Goal: Information Seeking & Learning: Learn about a topic

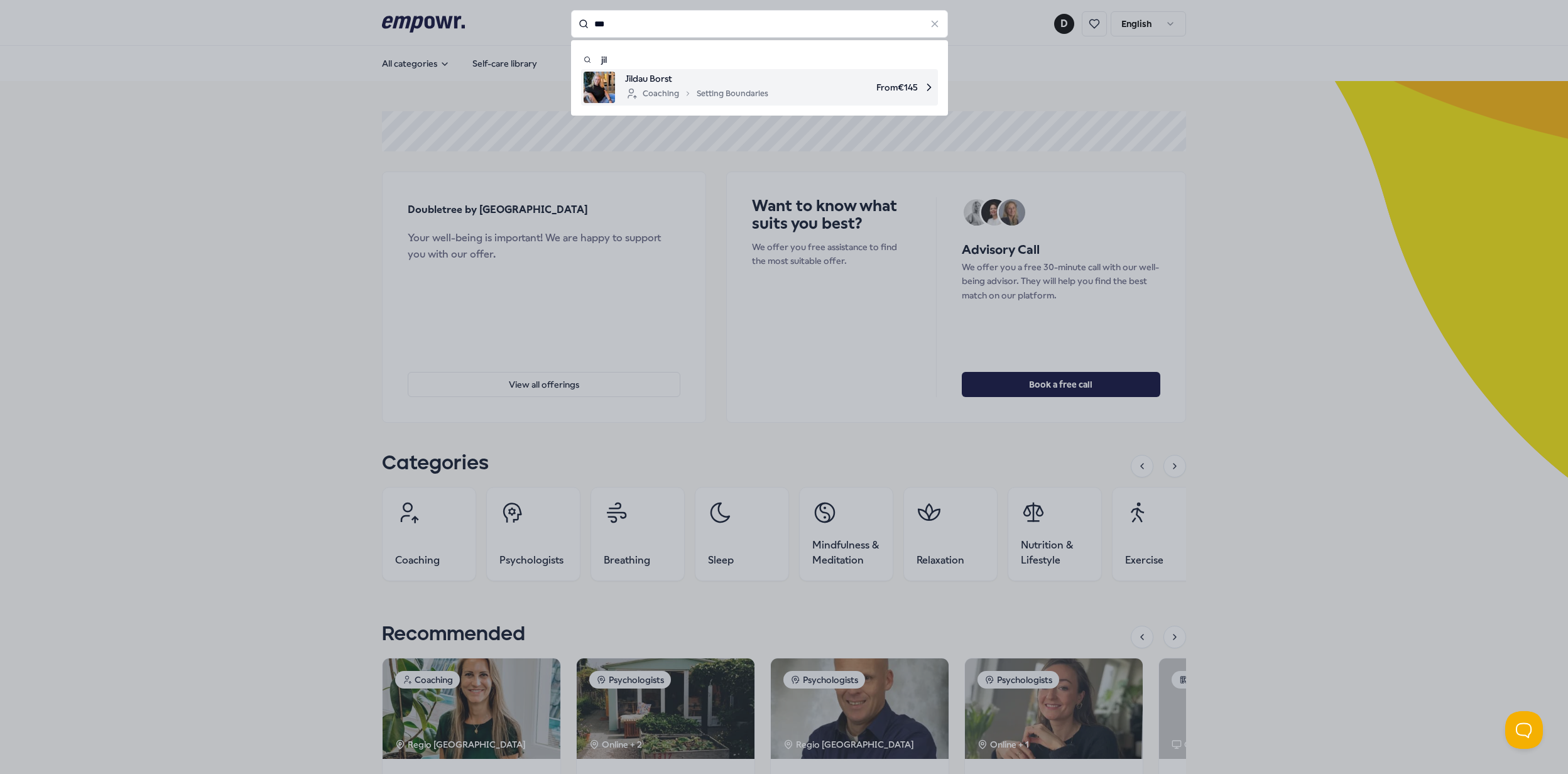
type input "***"
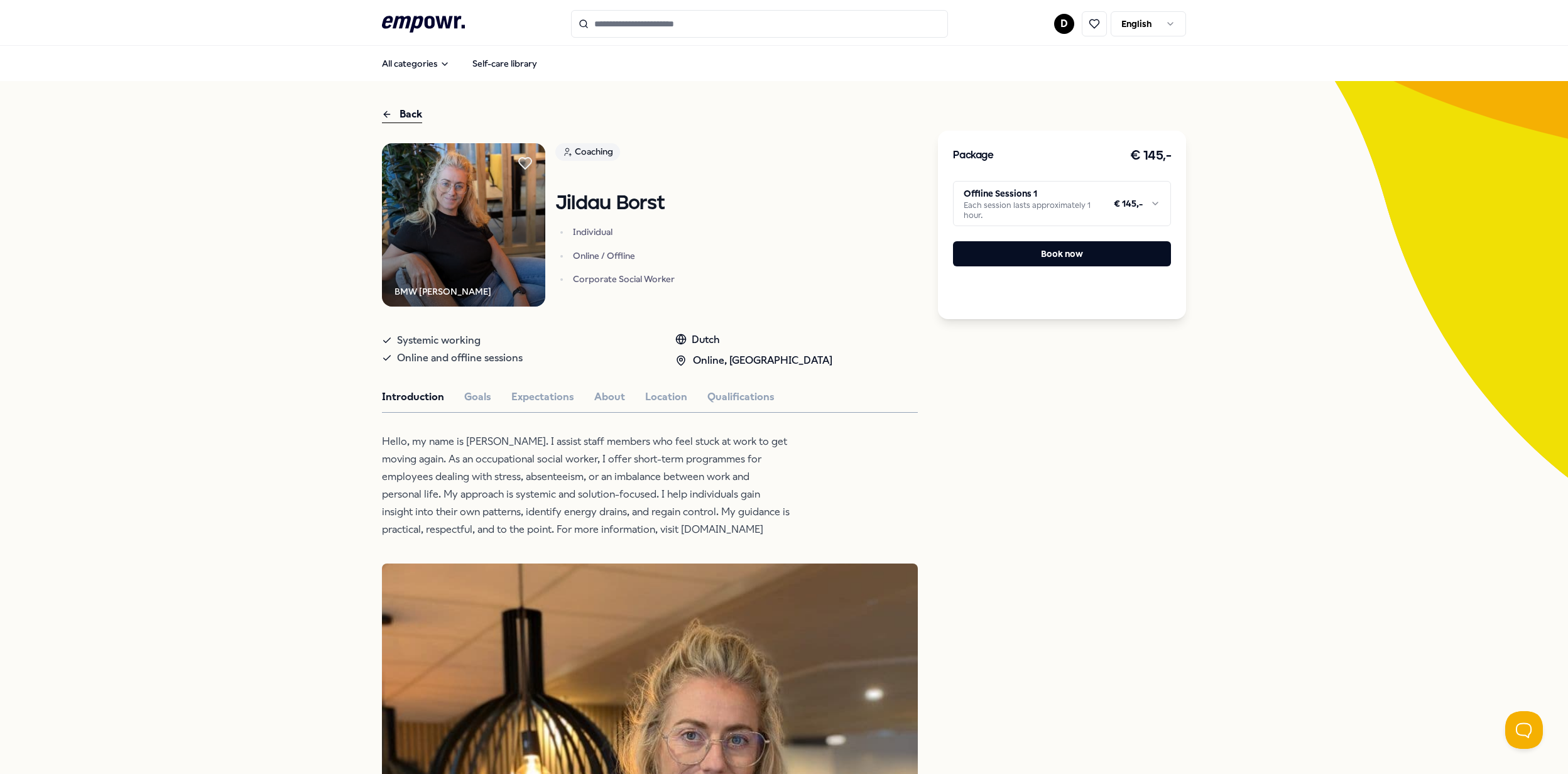
click at [653, 35] on input "Search for products, categories or subcategories" at bounding box center [759, 24] width 377 height 28
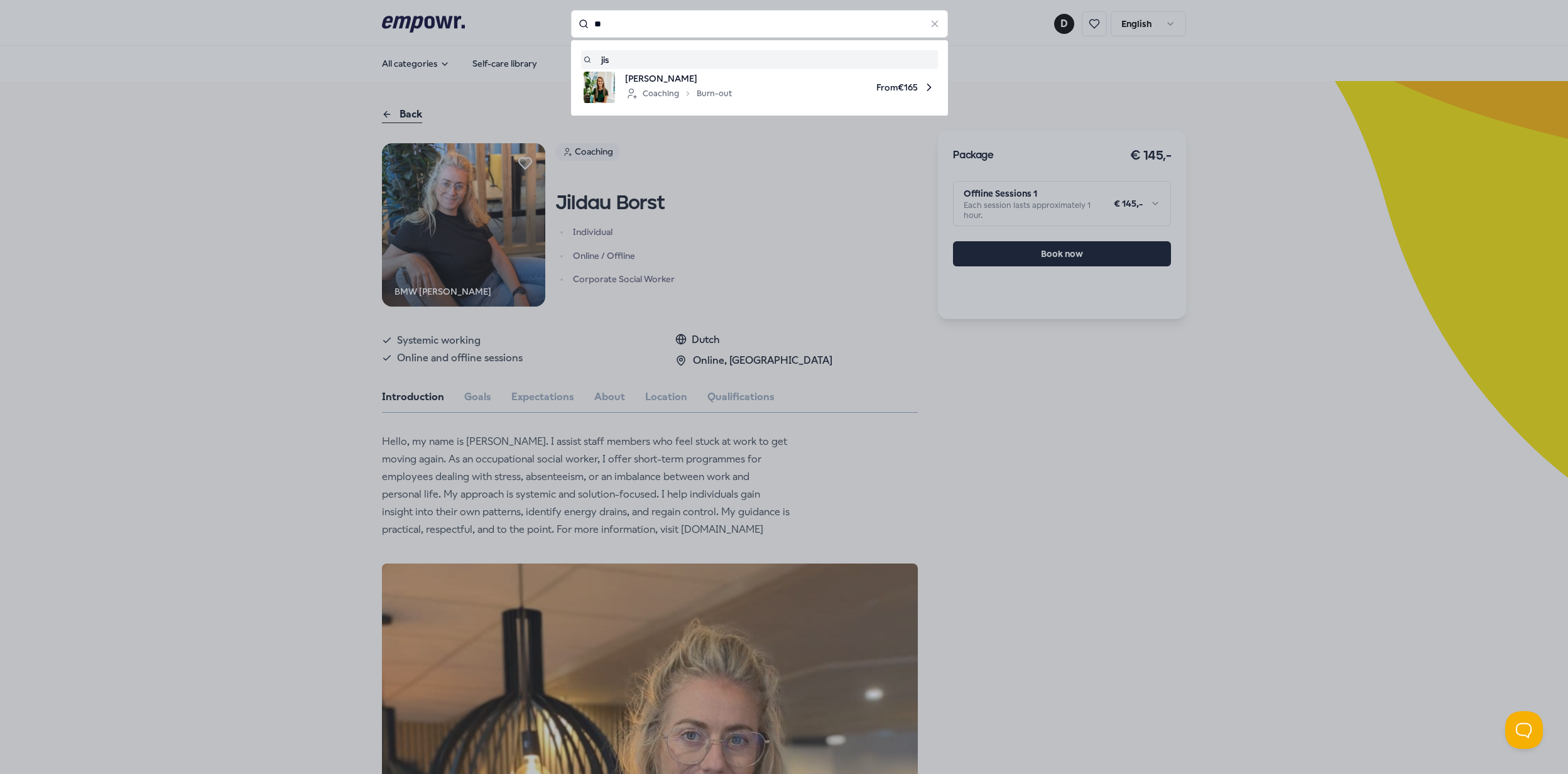
type input "*"
click at [680, 76] on span "[PERSON_NAME]" at bounding box center [679, 79] width 107 height 14
type input "*****"
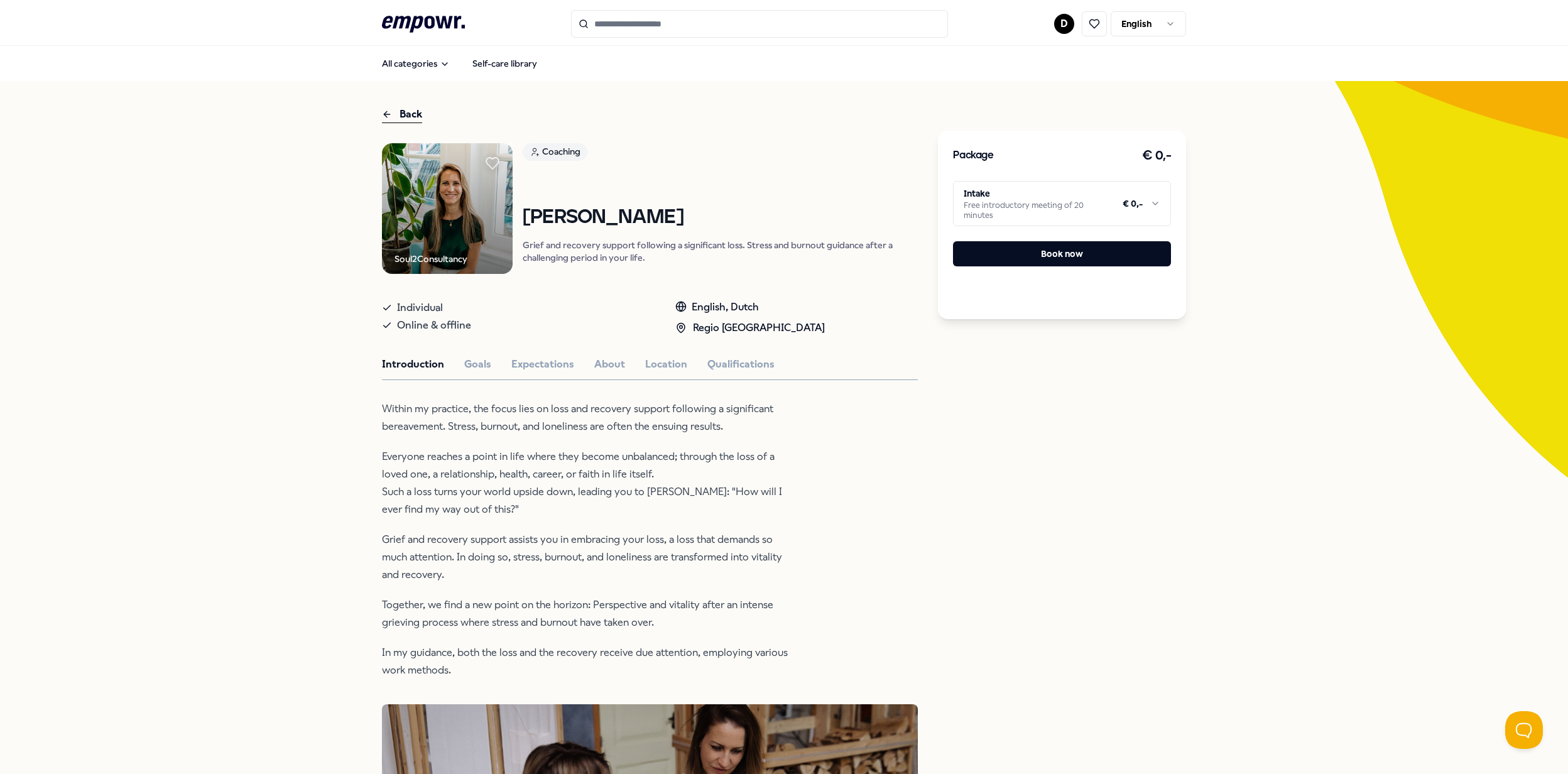
click at [1145, 25] on html ".empowr-logo_svg__cls-1{fill:#03032f} D English All categories Self-care librar…" at bounding box center [784, 387] width 1568 height 774
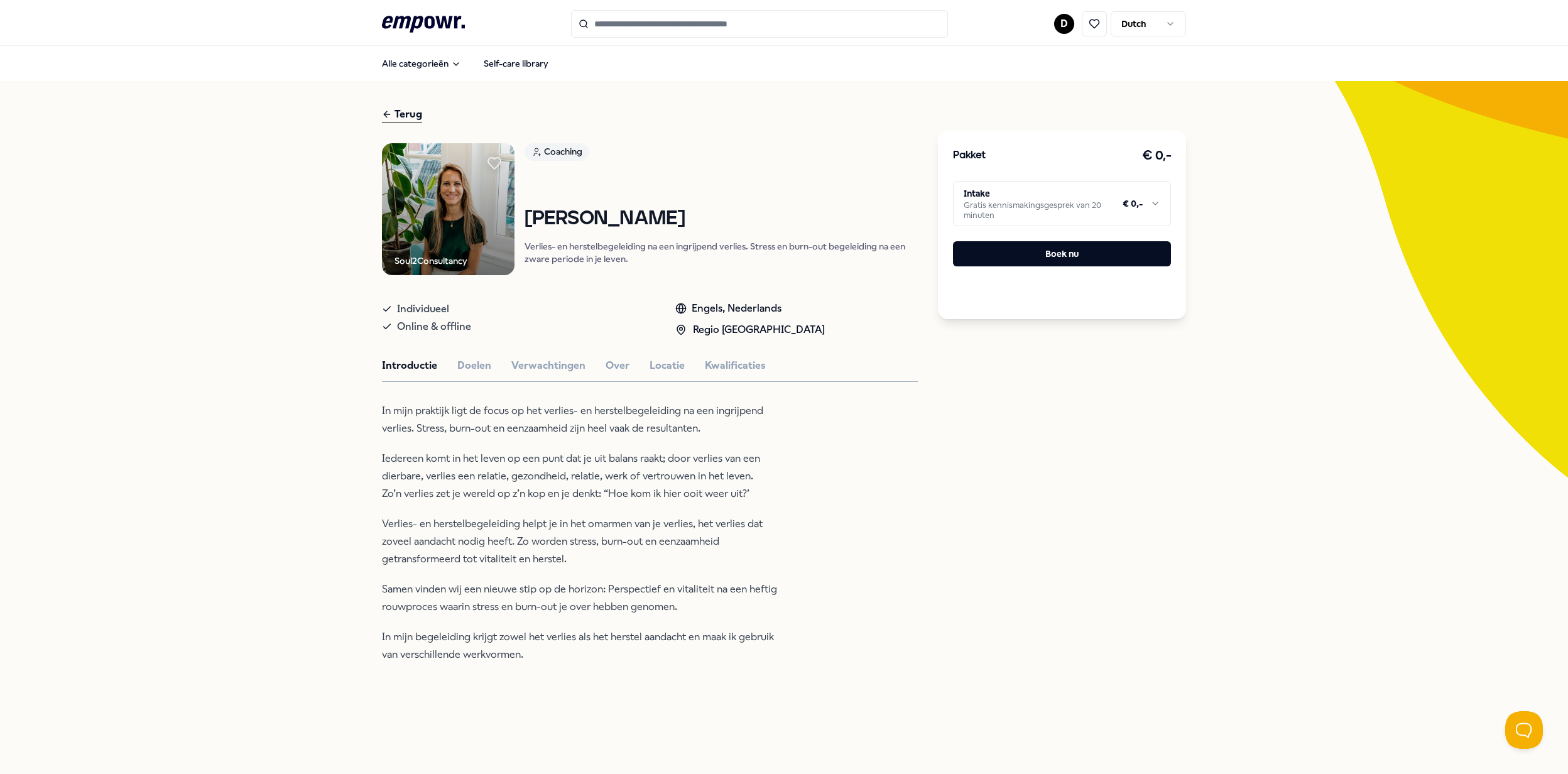
click at [1035, 209] on html ".empowr-logo_svg__cls-1{fill:#03032f} D Dutch Alle categorieën Self-care librar…" at bounding box center [784, 387] width 1568 height 774
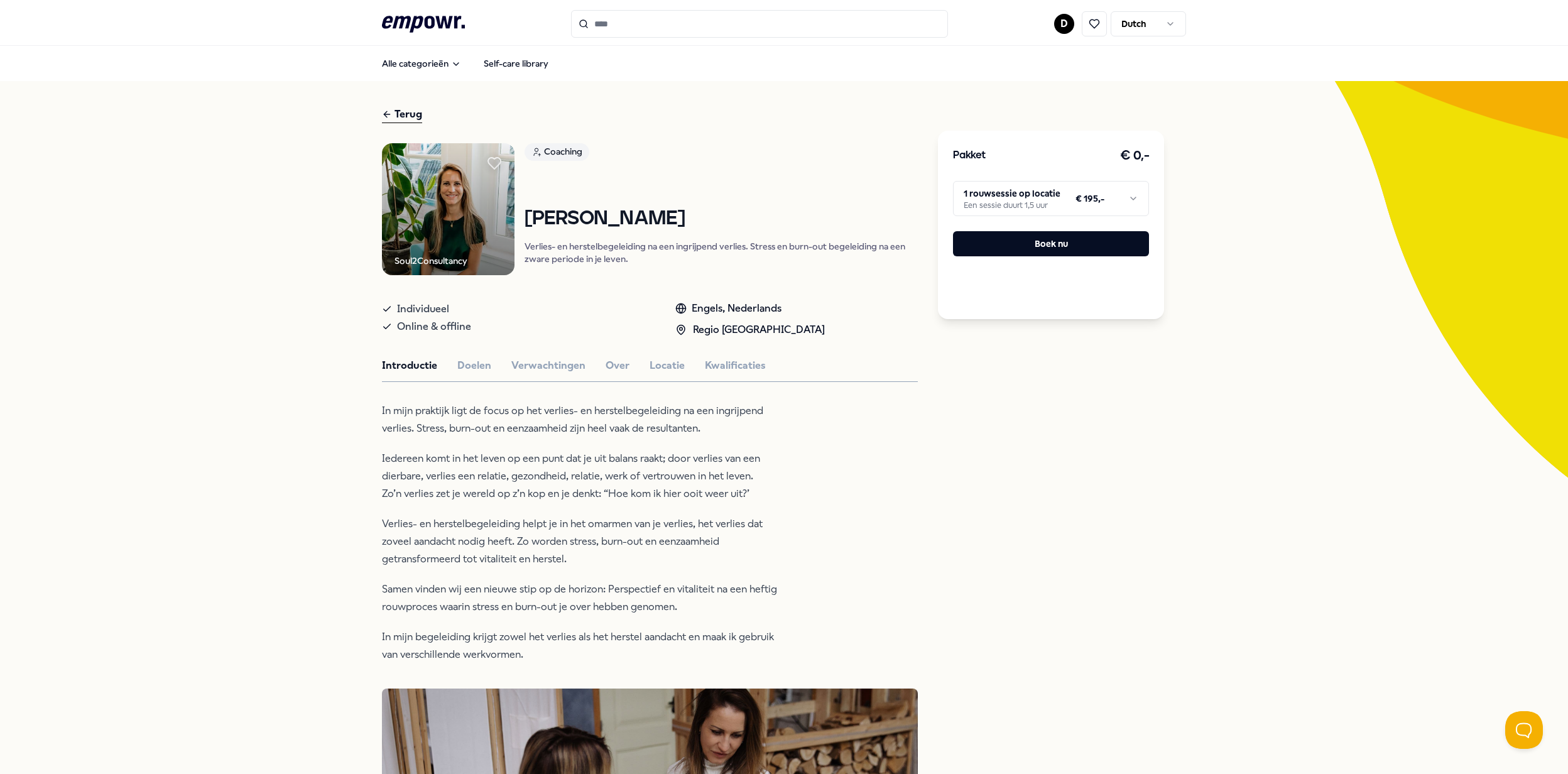
drag, startPoint x: 349, startPoint y: 196, endPoint x: 403, endPoint y: 189, distance: 54.5
click at [457, 363] on button "Doelen" at bounding box center [474, 365] width 34 height 17
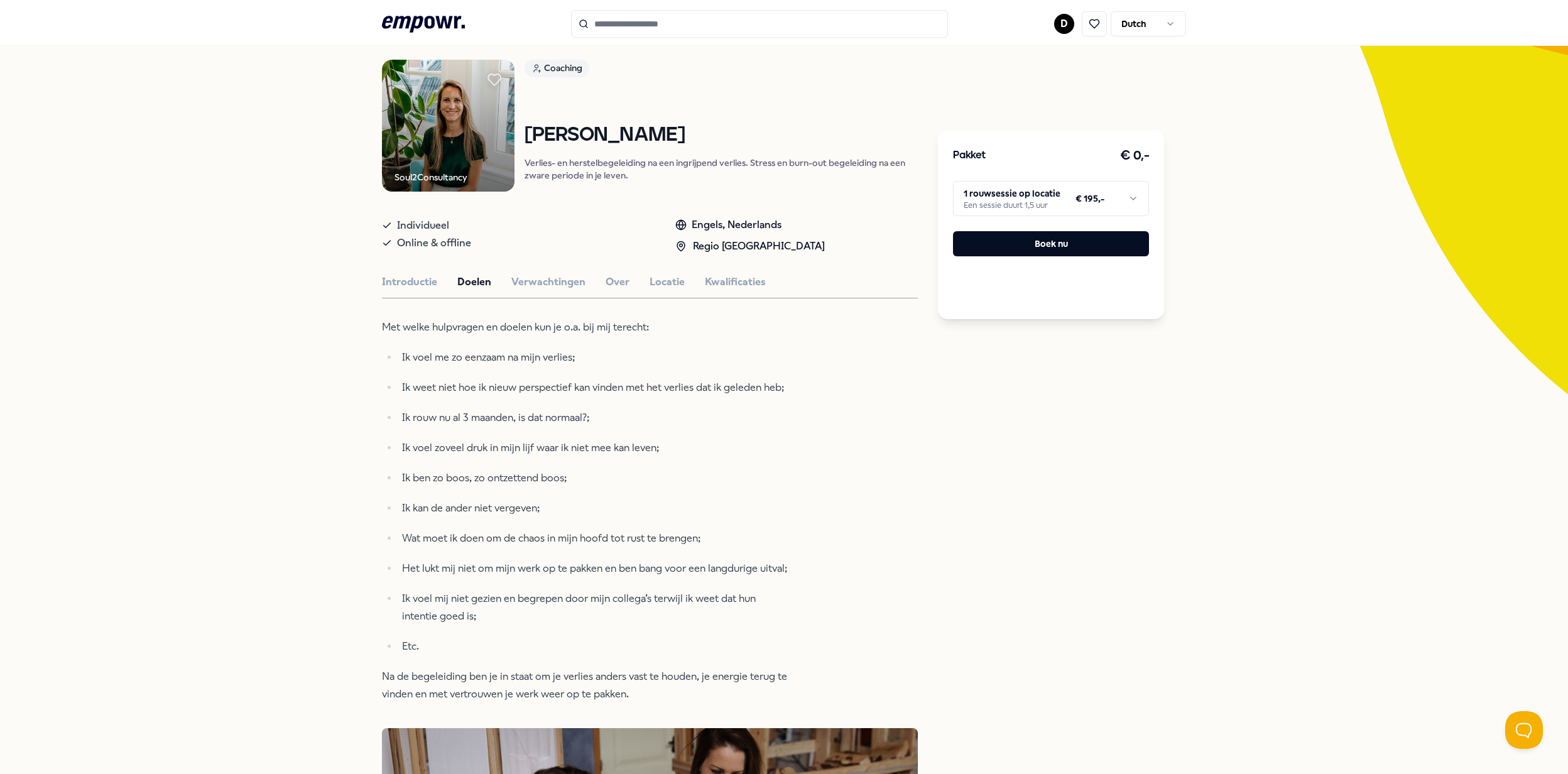
scroll to position [83, 0]
click at [546, 280] on button "Verwachtingen" at bounding box center [549, 282] width 74 height 17
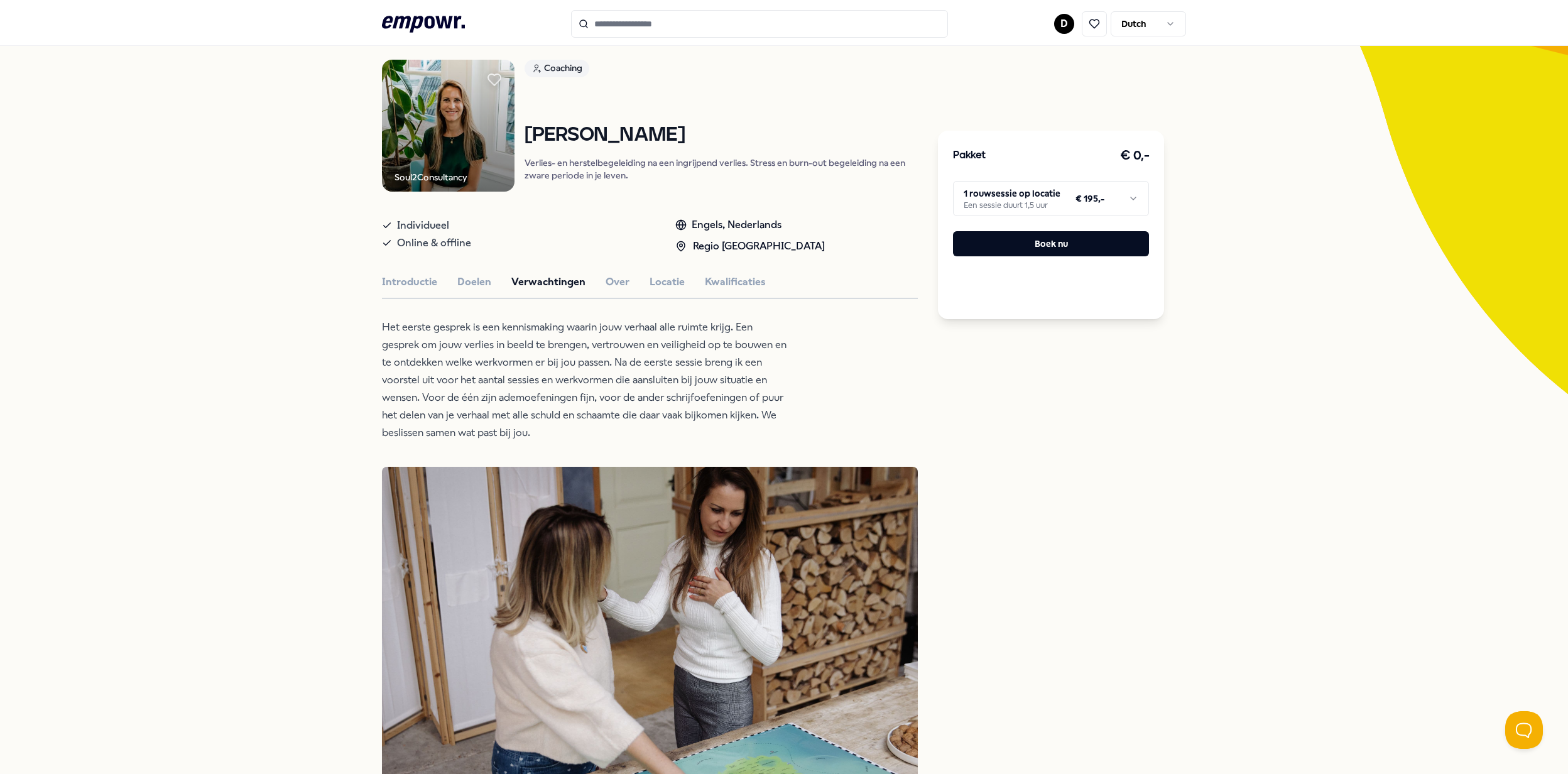
click at [504, 298] on div at bounding box center [649, 298] width 536 height 1
click at [605, 280] on button "Over" at bounding box center [617, 282] width 24 height 17
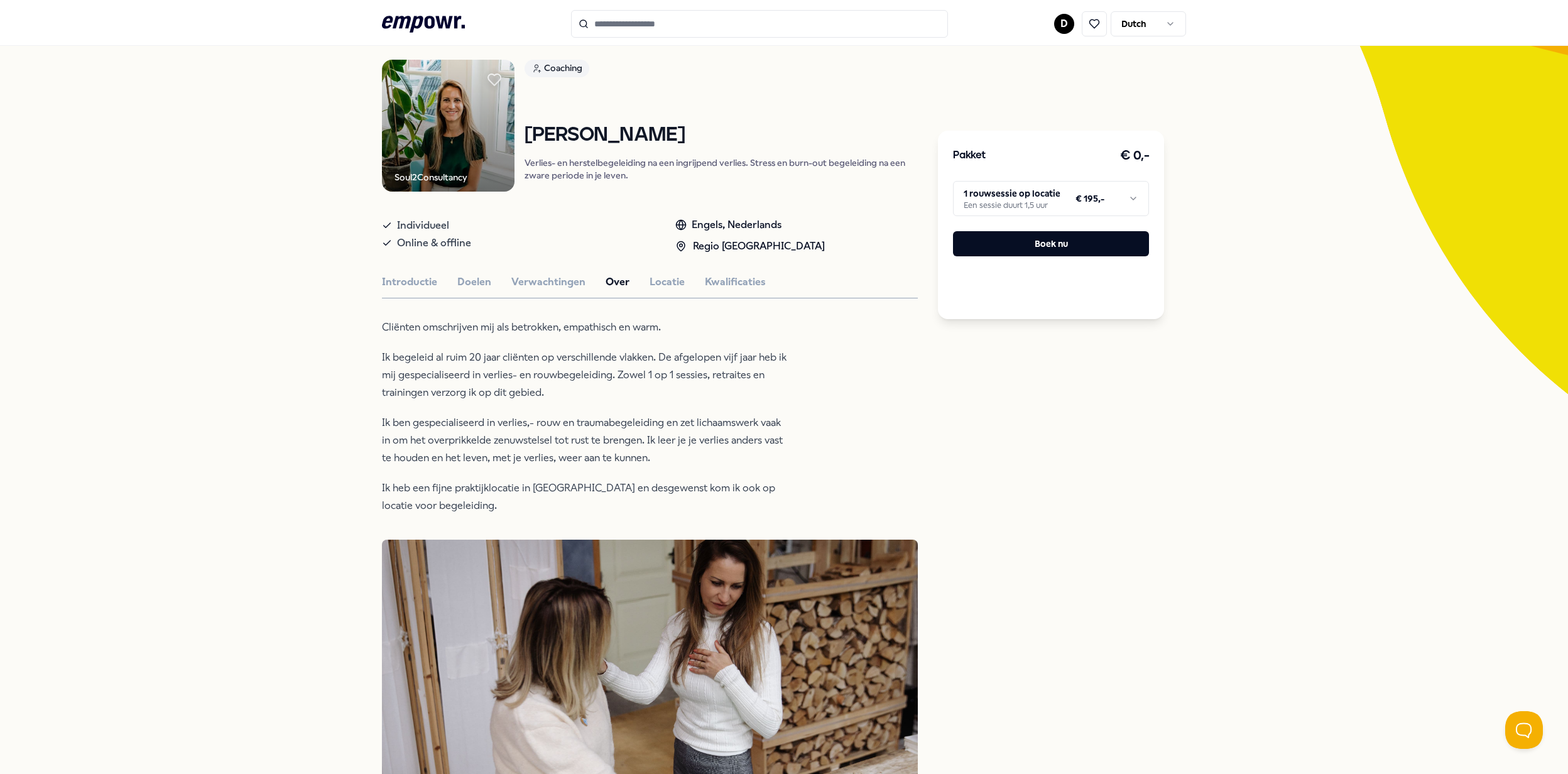
drag, startPoint x: 423, startPoint y: 304, endPoint x: 508, endPoint y: 300, distance: 85.1
click at [664, 282] on button "Locatie" at bounding box center [667, 282] width 35 height 17
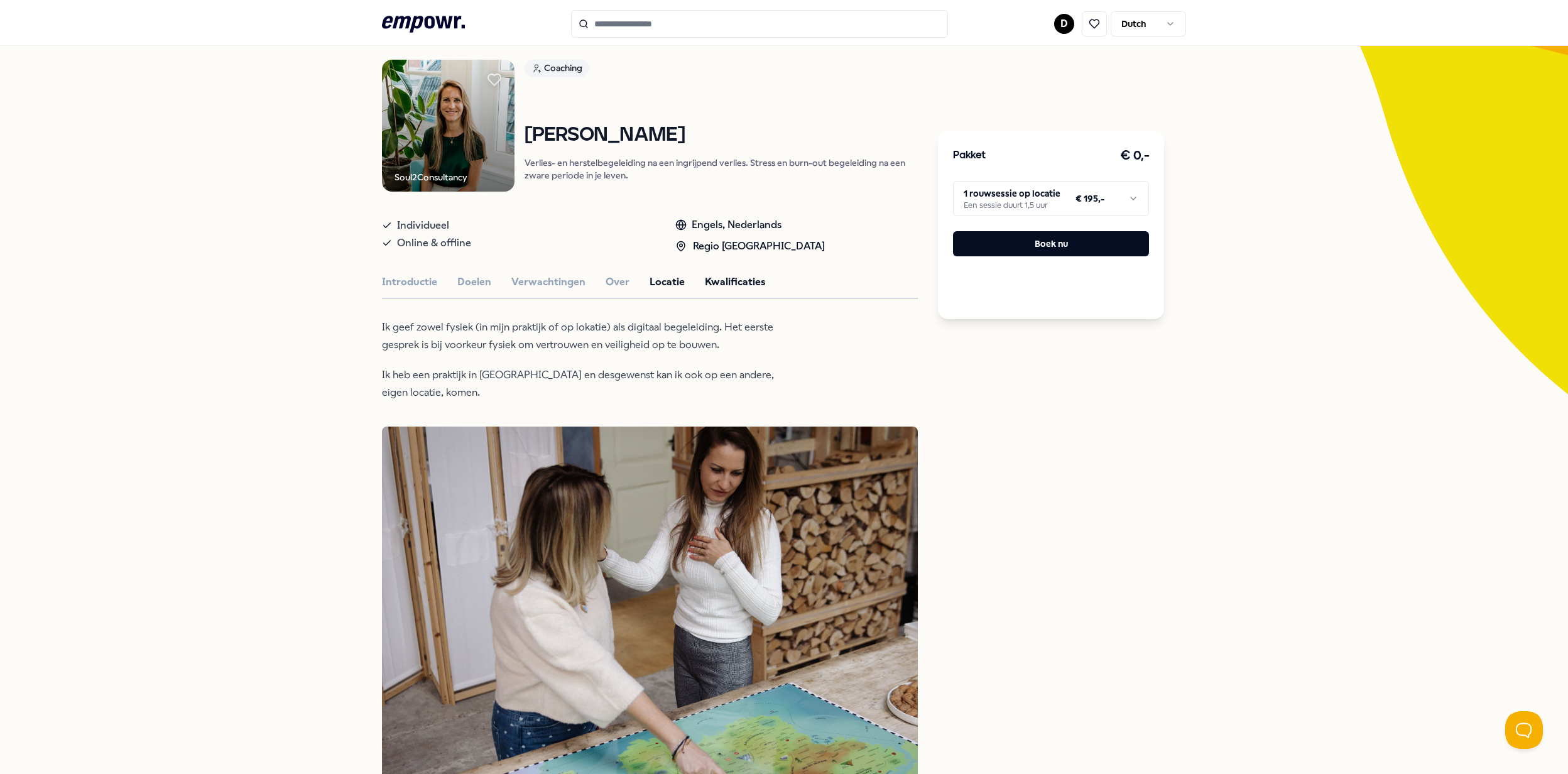
click at [717, 282] on button "Kwalificaties" at bounding box center [734, 282] width 61 height 17
